Goal: Information Seeking & Learning: Learn about a topic

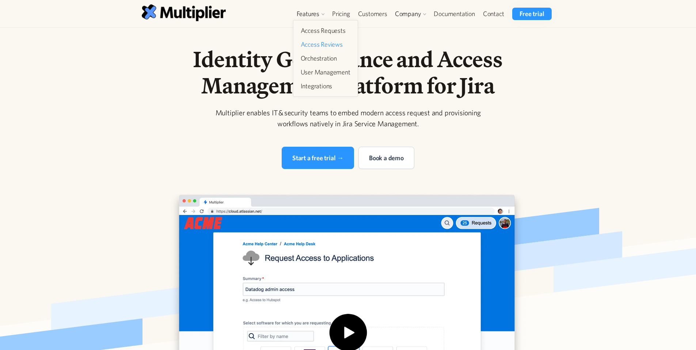
click at [315, 46] on link "Access Reviews" at bounding box center [326, 44] width 56 height 13
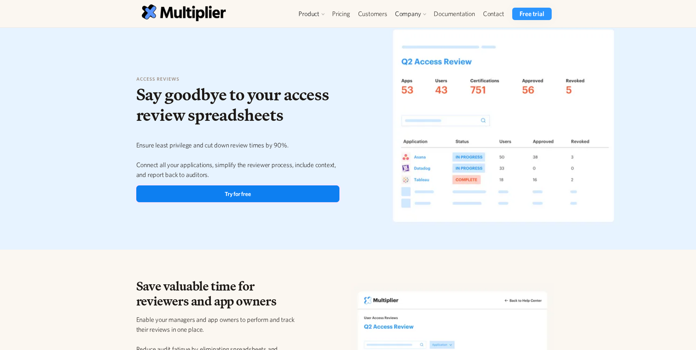
click at [273, 190] on link "Try for free" at bounding box center [237, 194] width 203 height 17
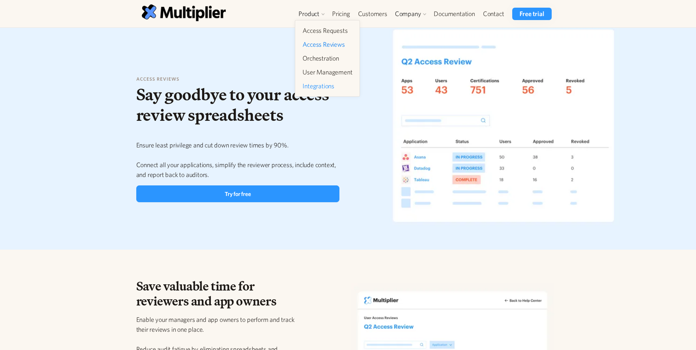
click at [322, 88] on link "Integrations" at bounding box center [328, 86] width 56 height 13
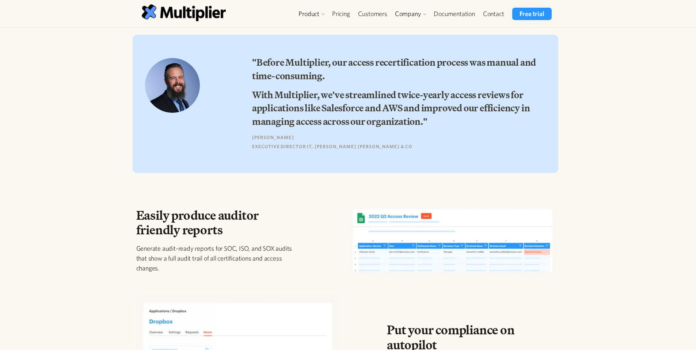
scroll to position [694, 0]
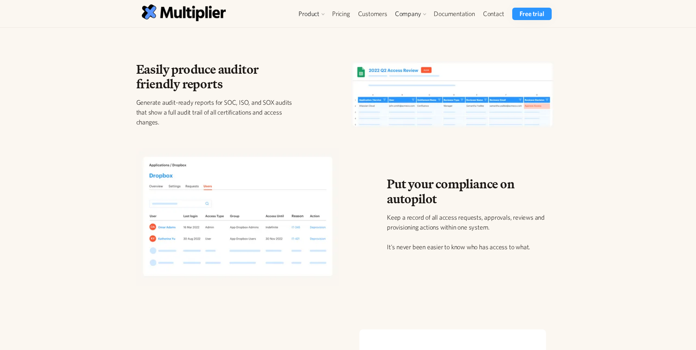
click at [66, 137] on div "Put your compliance on autopilot Keep a record of all access requests, approval…" at bounding box center [348, 220] width 696 height 173
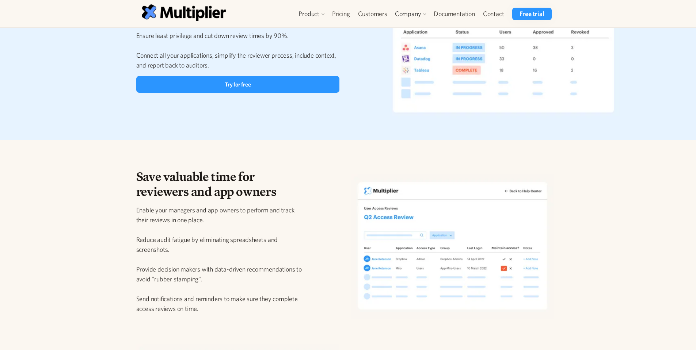
scroll to position [0, 0]
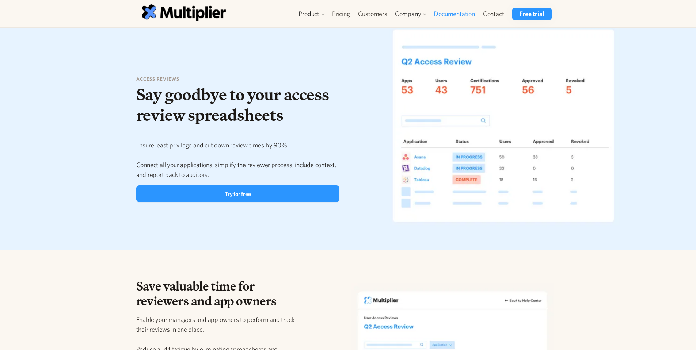
click at [471, 14] on link "Documentation" at bounding box center [454, 14] width 49 height 12
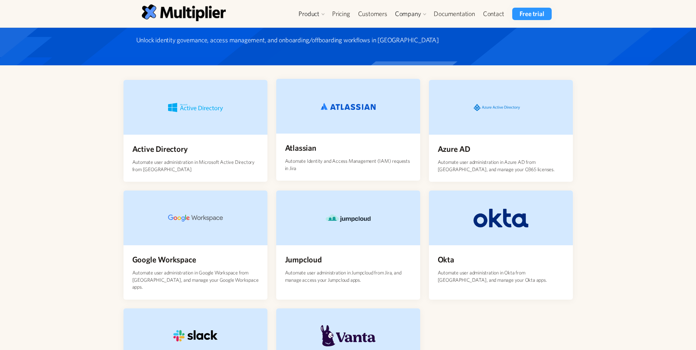
scroll to position [73, 0]
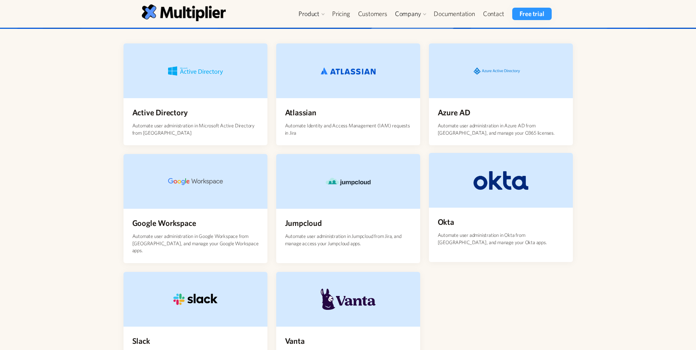
click at [508, 221] on div "Okta Automate user administration in Okta from Jira, and manage your Okta apps." at bounding box center [501, 231] width 144 height 47
